Goal: Transaction & Acquisition: Purchase product/service

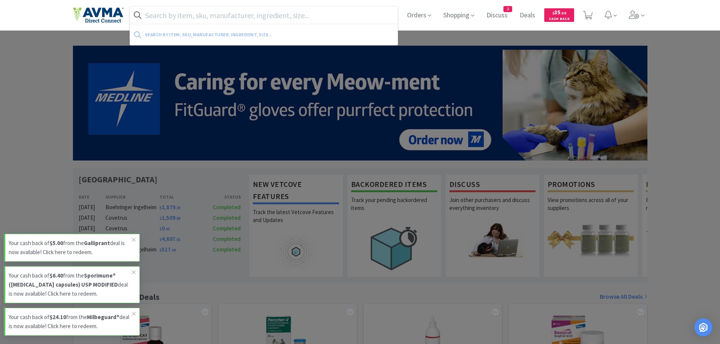
click at [195, 12] on input "text" at bounding box center [264, 14] width 268 height 17
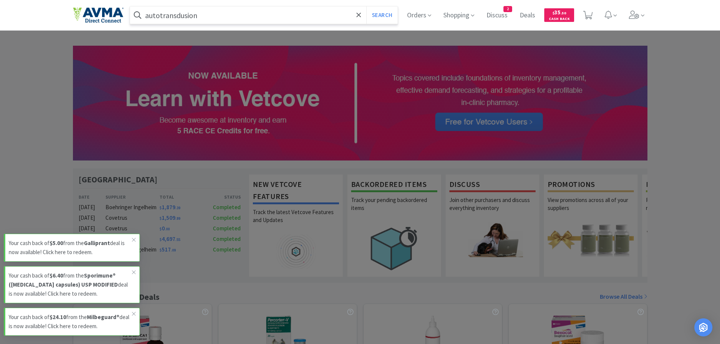
click at [366, 6] on button "Search" at bounding box center [381, 14] width 31 height 17
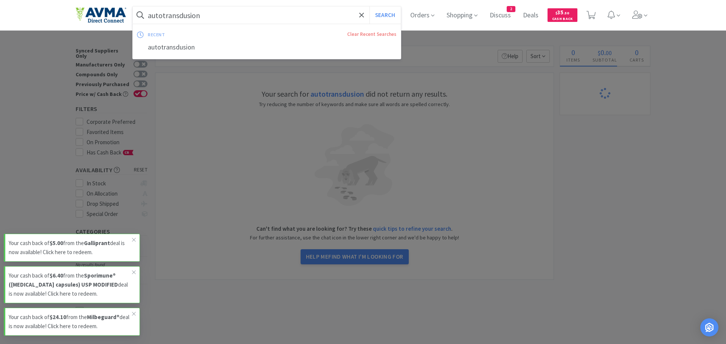
type input "a"
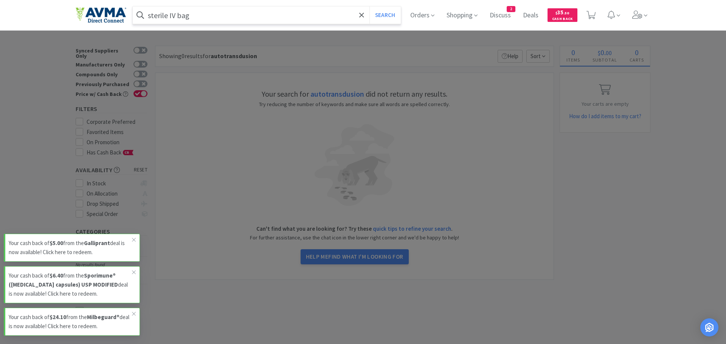
click at [369, 6] on button "Search" at bounding box center [384, 14] width 31 height 17
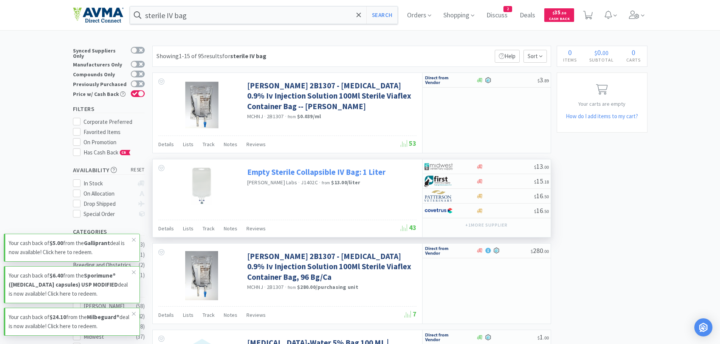
click at [277, 172] on link "Empty Sterile Collapsible IV Bag: 1 Liter" at bounding box center [316, 172] width 138 height 10
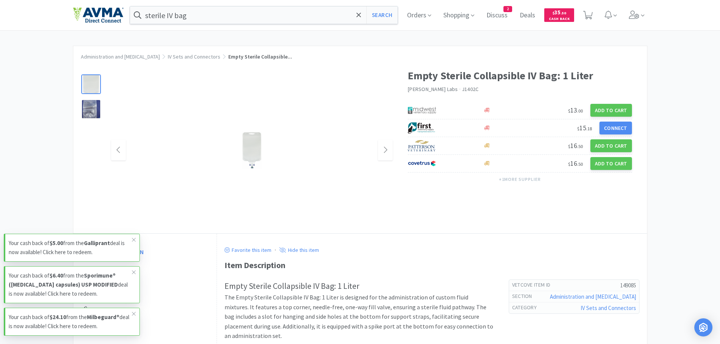
click at [253, 161] on img at bounding box center [252, 151] width 21 height 38
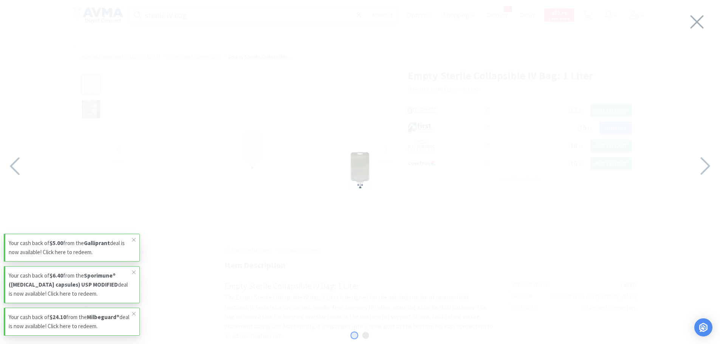
drag, startPoint x: 698, startPoint y: 166, endPoint x: 459, endPoint y: 147, distance: 240.0
click at [698, 166] on icon at bounding box center [705, 166] width 16 height 26
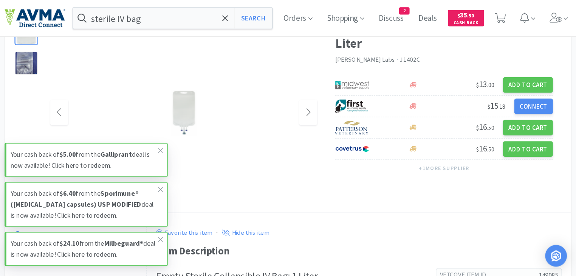
scroll to position [57, 0]
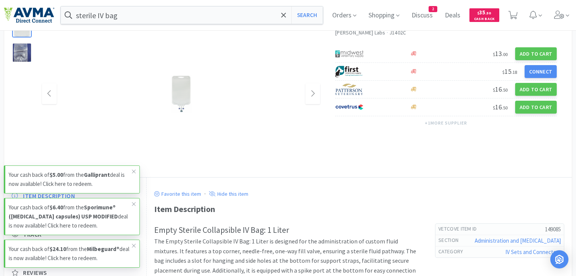
click at [178, 98] on img at bounding box center [181, 94] width 21 height 38
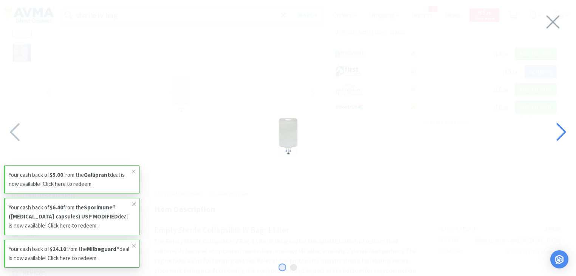
click at [553, 133] on icon at bounding box center [561, 132] width 16 height 26
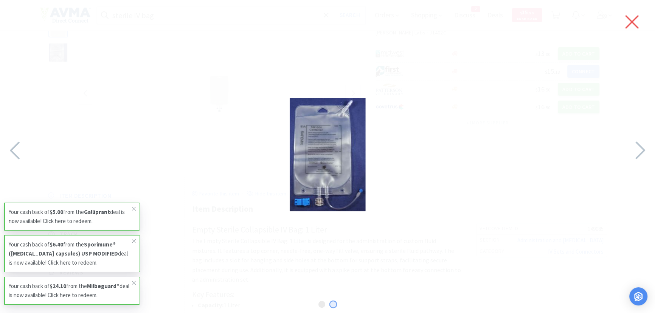
click at [629, 20] on icon at bounding box center [632, 21] width 16 height 21
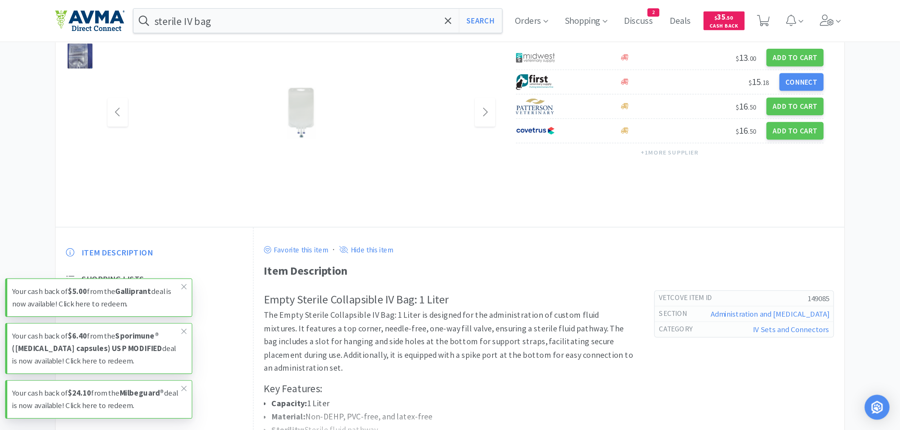
scroll to position [31, 0]
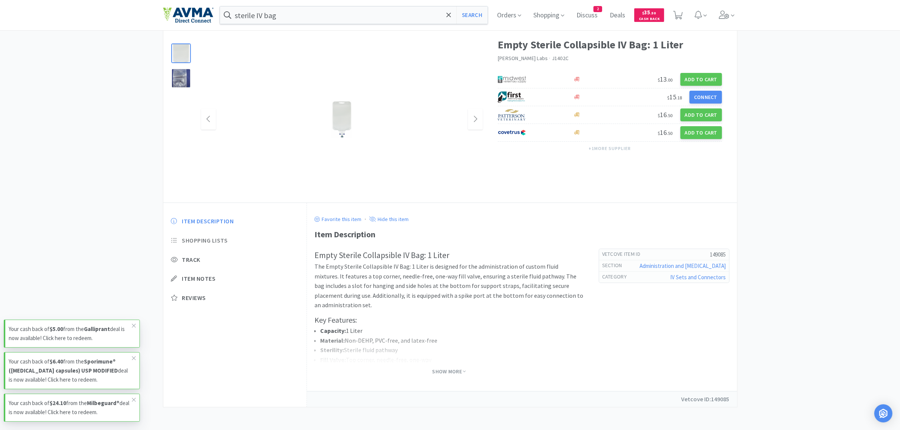
click at [197, 239] on span "Shopping Lists" at bounding box center [205, 241] width 46 height 8
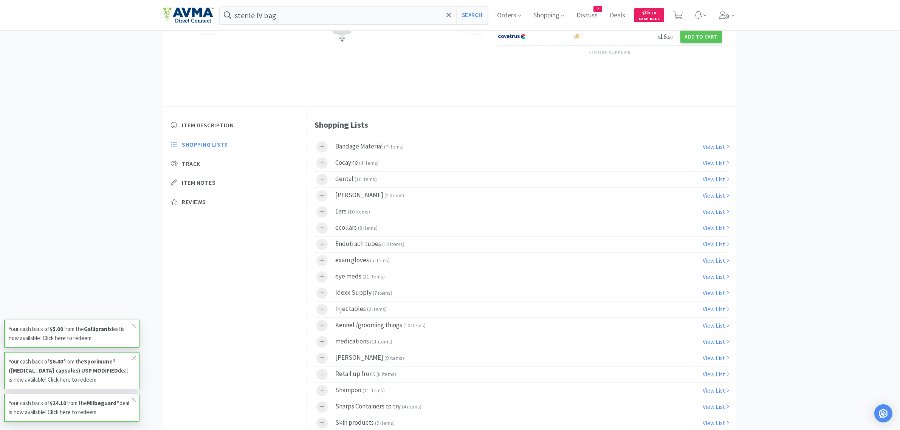
scroll to position [142, 0]
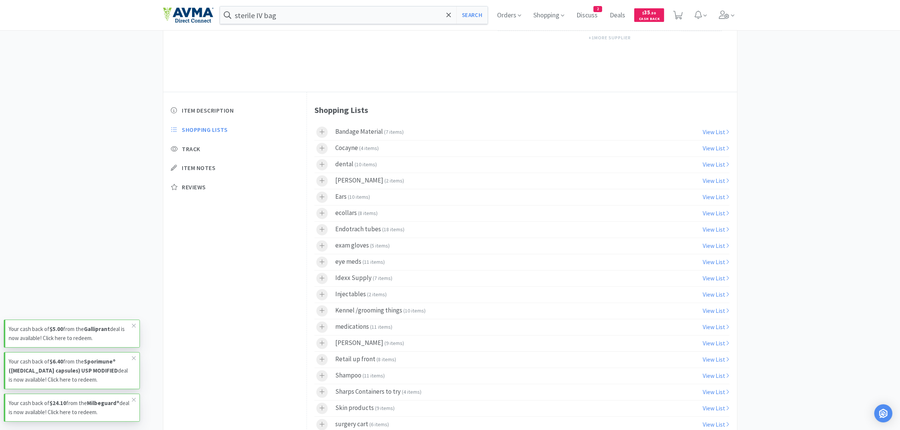
click at [386, 344] on span "9 items" at bounding box center [394, 343] width 17 height 7
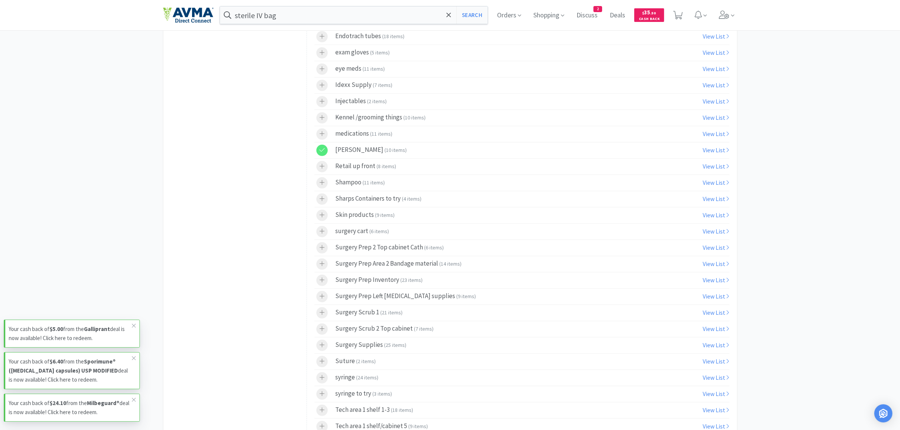
scroll to position [331, 0]
click at [714, 155] on link "View List" at bounding box center [716, 154] width 26 height 8
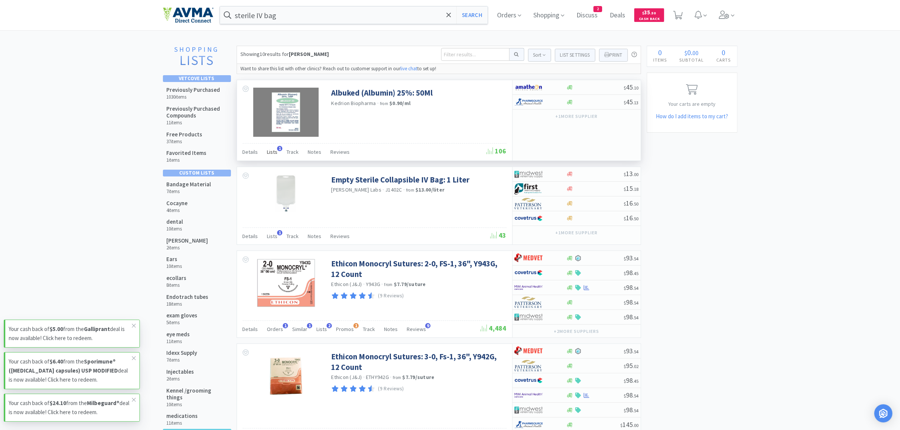
click at [277, 151] on span "1" at bounding box center [279, 148] width 5 height 5
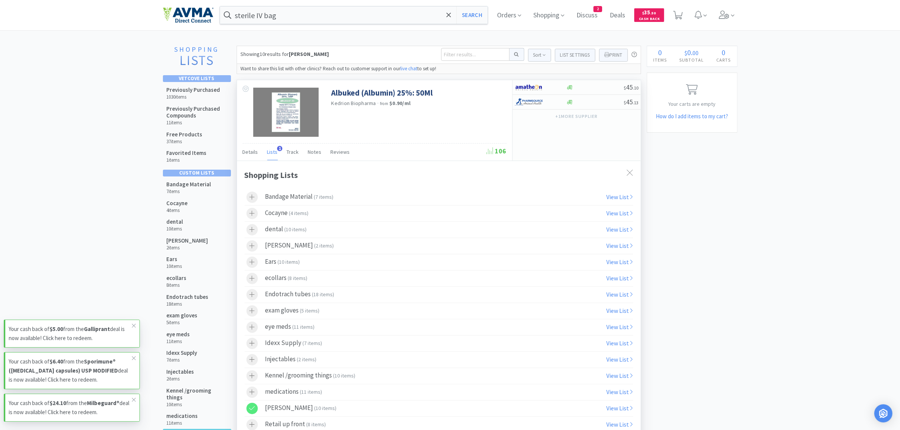
click at [252, 344] on icon at bounding box center [252, 408] width 6 height 6
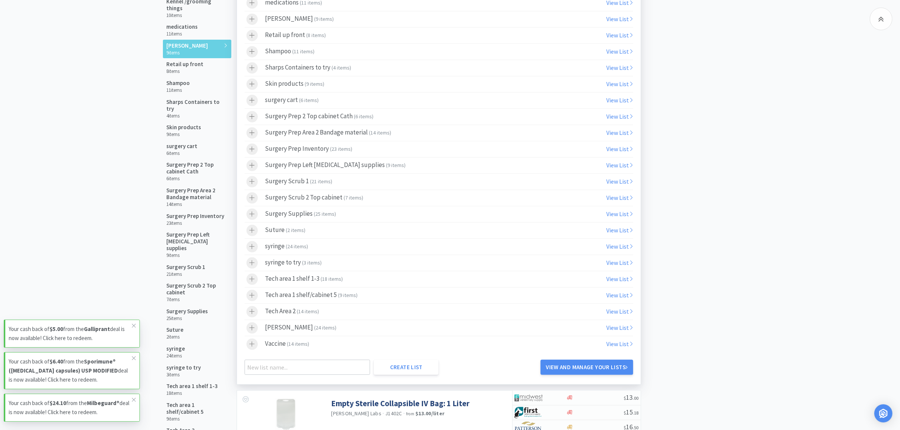
scroll to position [473, 0]
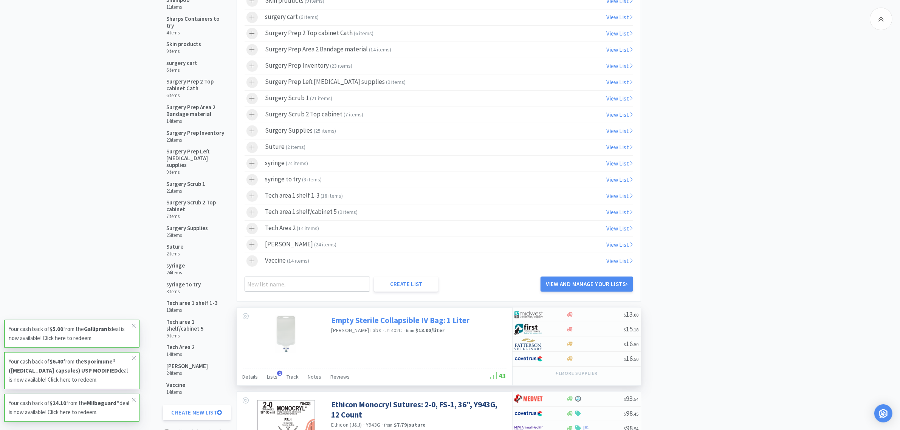
click at [374, 325] on link "Empty Sterile Collapsible IV Bag: 1 Liter" at bounding box center [401, 320] width 138 height 10
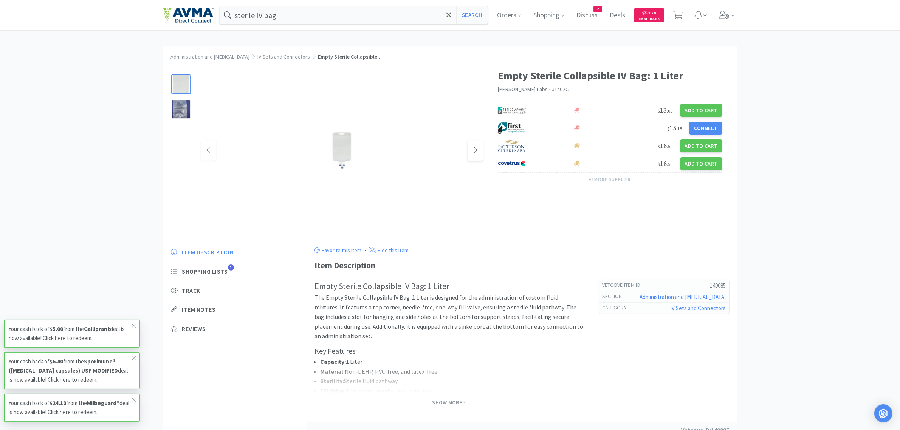
click at [475, 150] on icon at bounding box center [476, 150] width 6 height 9
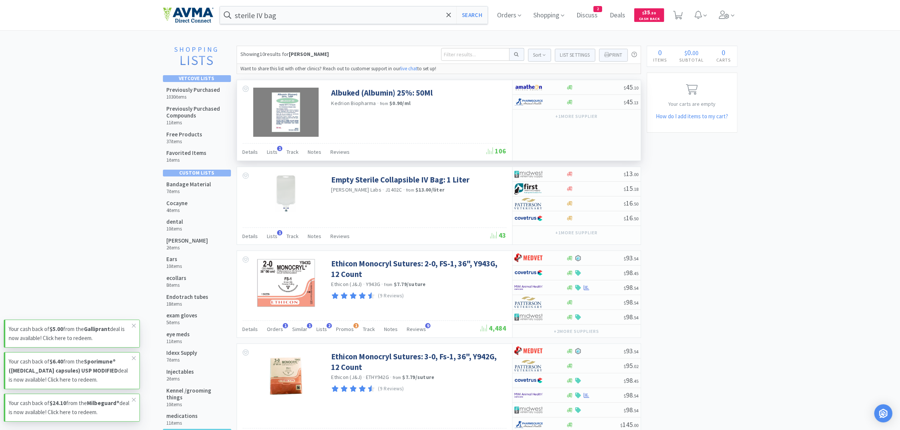
click at [279, 152] on div "Details Lists 1 Track Notes Reviews" at bounding box center [365, 153] width 244 height 14
click at [296, 14] on input "sterile IV bag" at bounding box center [354, 14] width 268 height 17
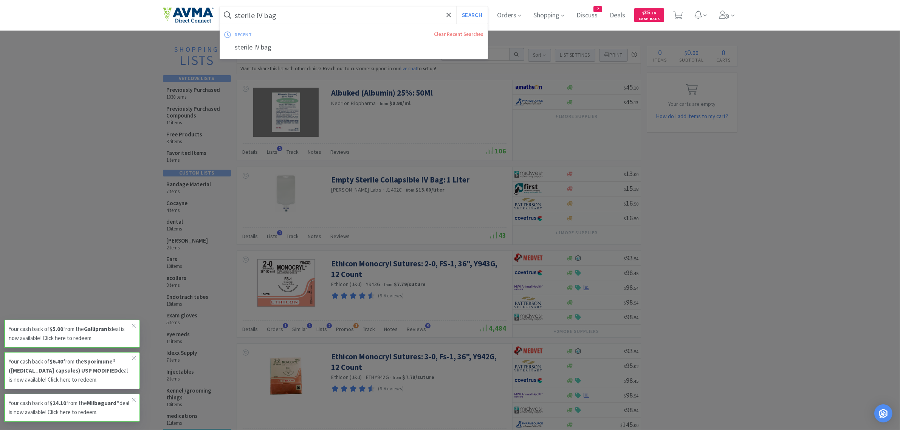
click at [456, 6] on button "Search" at bounding box center [471, 14] width 31 height 17
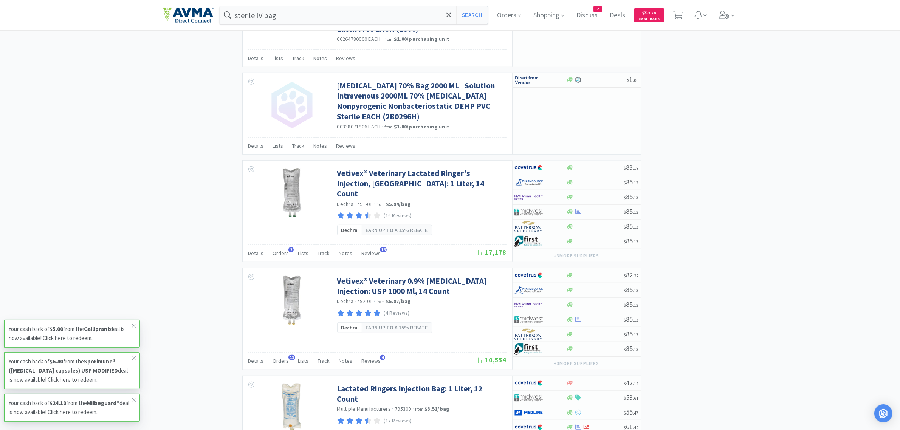
scroll to position [551, 0]
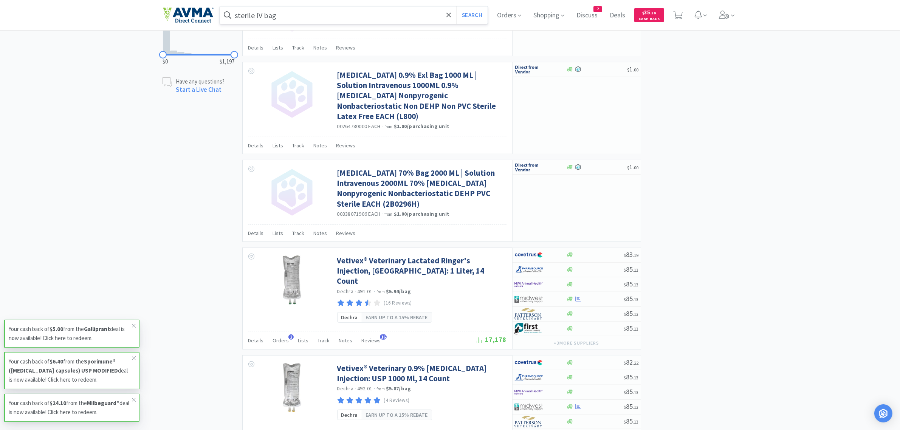
click at [310, 17] on input "sterile IV bag" at bounding box center [354, 14] width 268 height 17
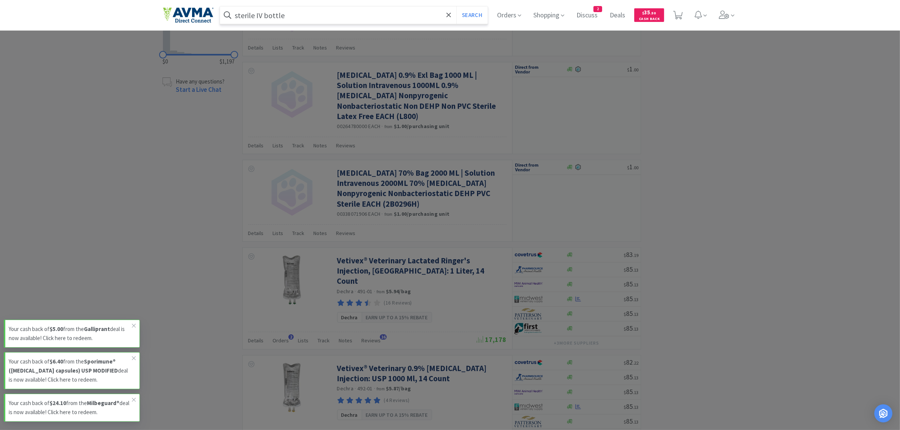
click at [456, 6] on button "Search" at bounding box center [471, 14] width 31 height 17
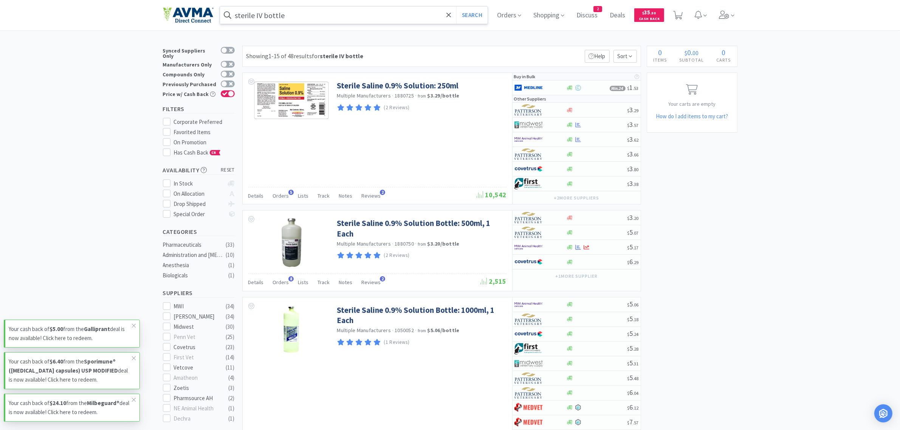
click at [304, 16] on input "sterile IV bottle" at bounding box center [354, 14] width 268 height 17
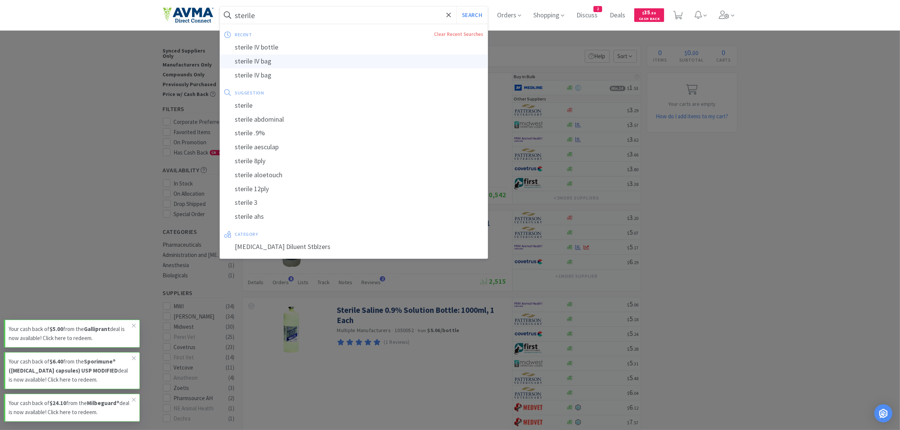
click at [268, 63] on div "sterile IV bag" at bounding box center [354, 61] width 268 height 14
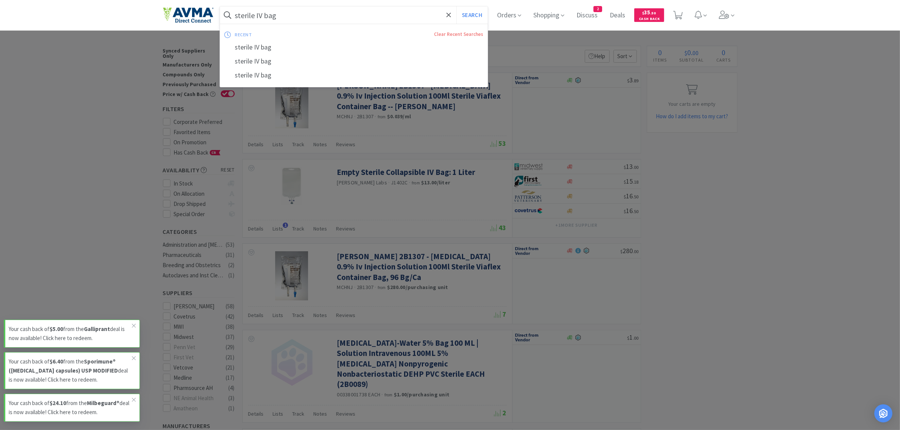
click at [301, 18] on input "sterile IV bag" at bounding box center [354, 14] width 268 height 17
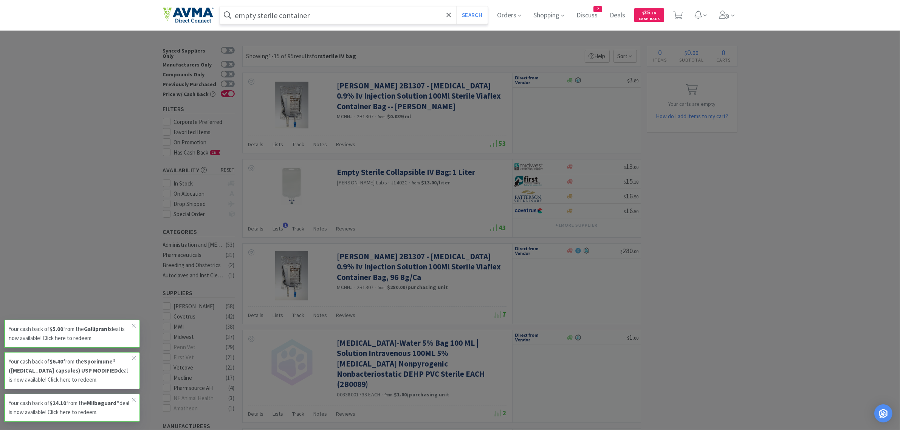
click at [456, 6] on button "Search" at bounding box center [471, 14] width 31 height 17
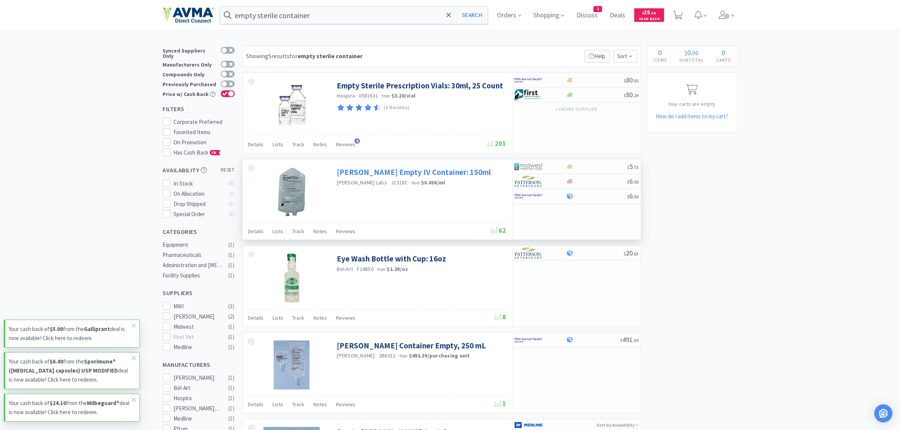
click at [397, 175] on link "[PERSON_NAME] Empty IV Container: 150ml" at bounding box center [414, 172] width 154 height 10
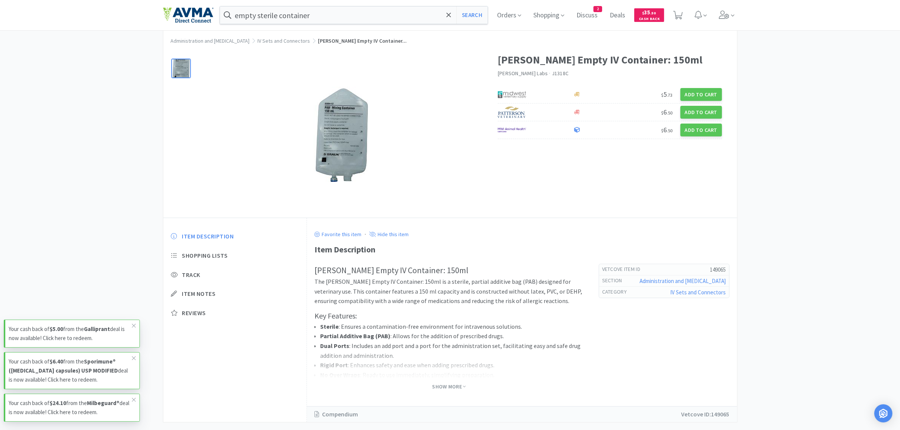
scroll to position [31, 0]
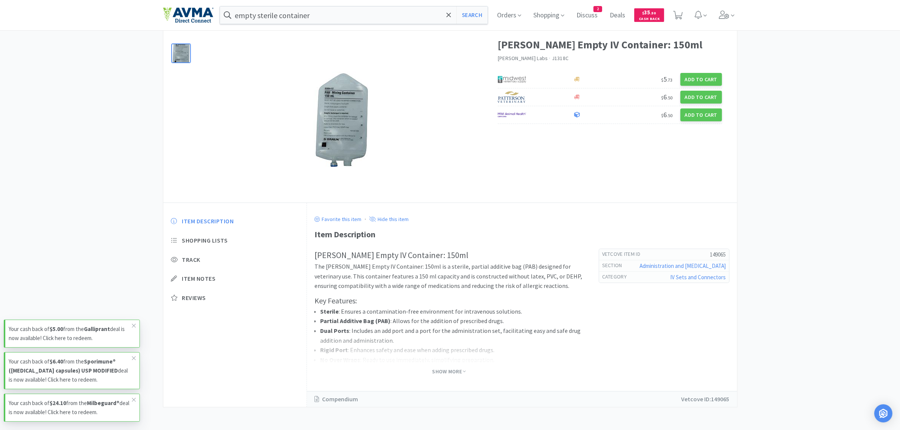
click at [452, 344] on span "Show More" at bounding box center [449, 372] width 34 height 10
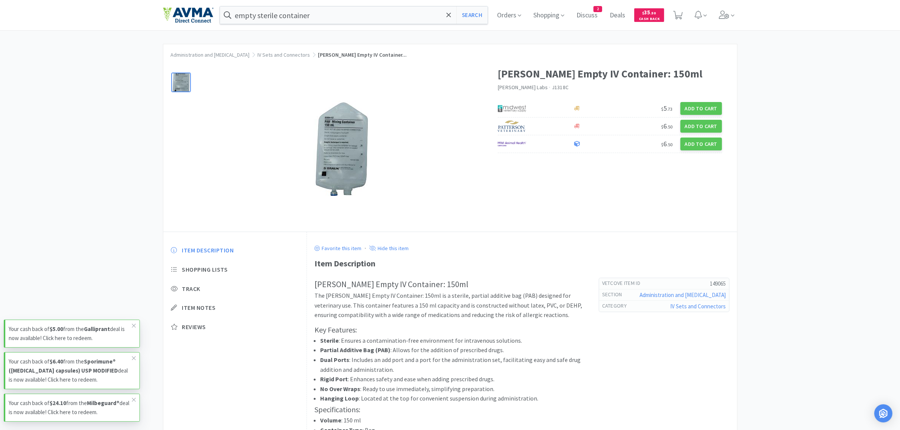
scroll to position [0, 0]
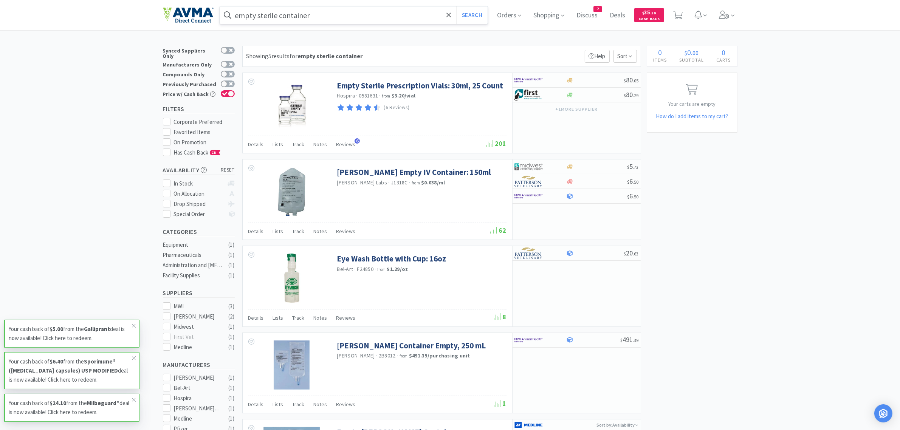
click at [325, 14] on input "empty sterile container" at bounding box center [354, 14] width 268 height 17
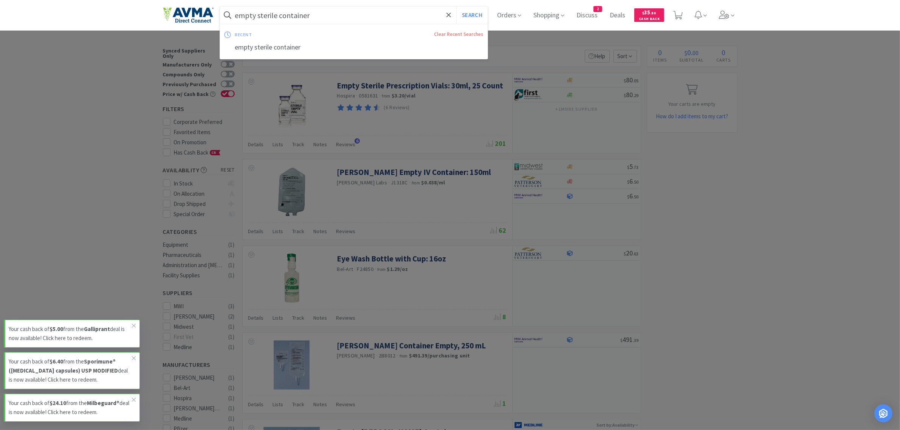
click at [328, 14] on input "empty sterile container" at bounding box center [354, 14] width 268 height 17
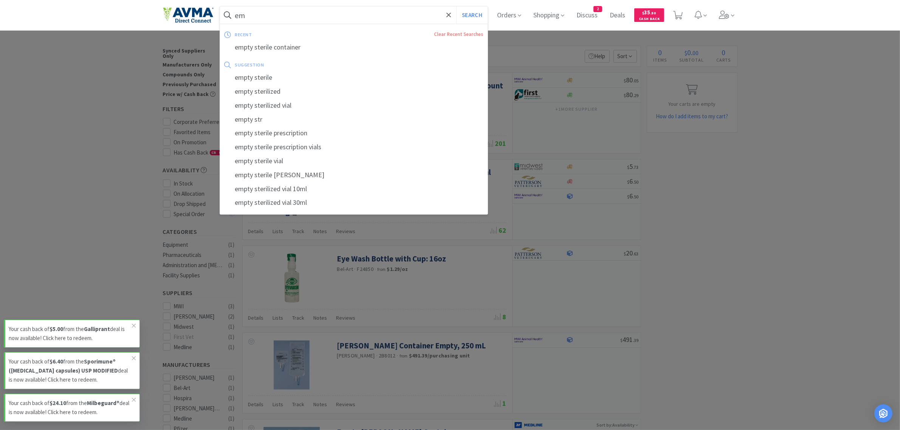
type input "e"
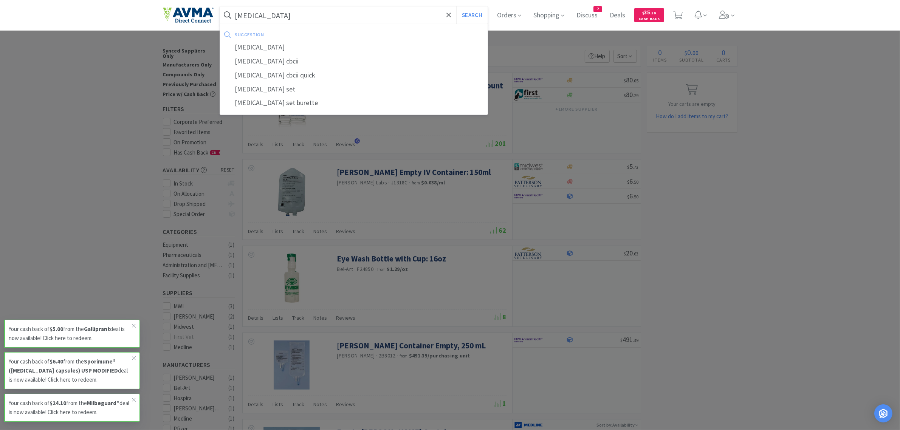
type input "[MEDICAL_DATA]"
click at [456, 6] on button "Search" at bounding box center [471, 14] width 31 height 17
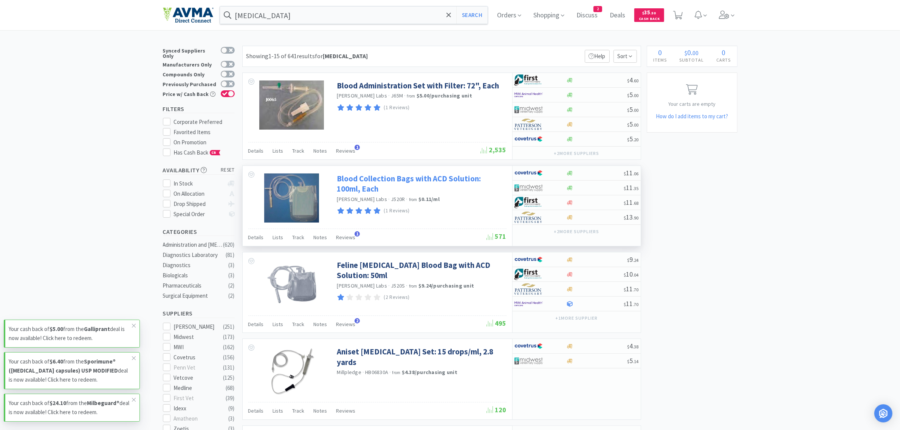
click at [356, 178] on link "Blood Collection Bags with ACD Solution: 100ml, Each" at bounding box center [420, 184] width 167 height 21
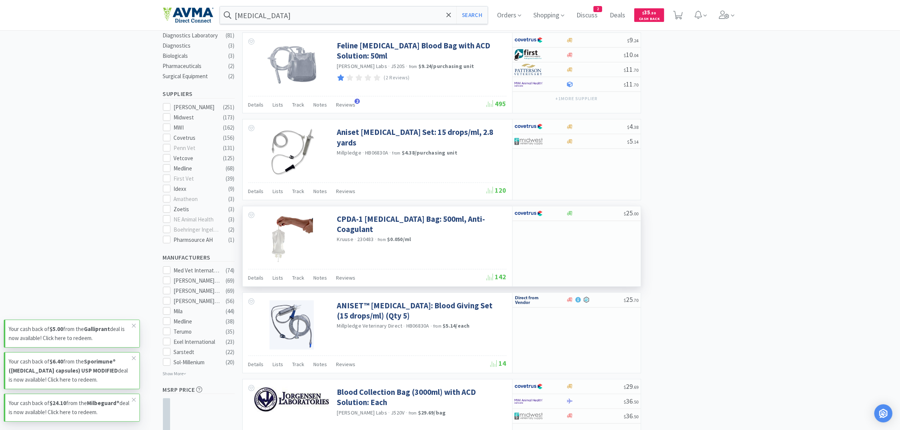
scroll to position [425, 0]
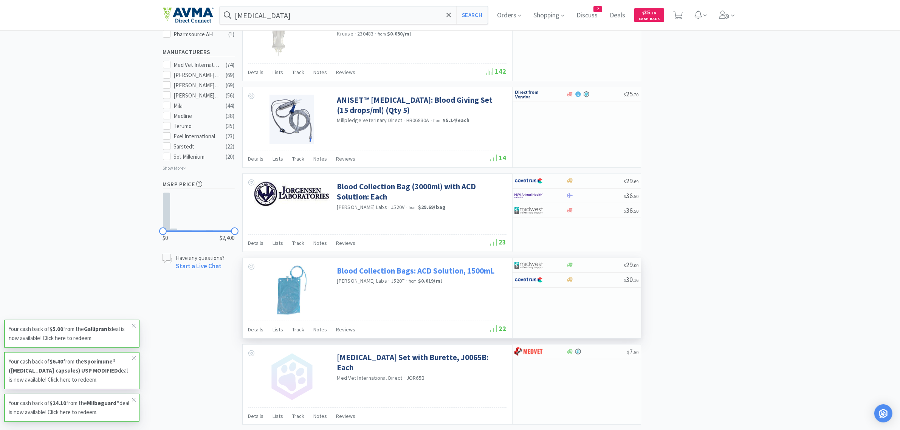
click at [364, 275] on link "Blood Collection Bags: ACD Solution, 1500mL" at bounding box center [416, 271] width 158 height 10
